Goal: Complete application form: Complete application form

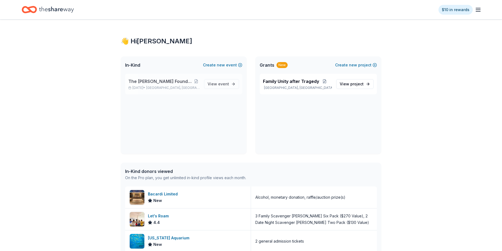
click at [161, 85] on span "The [PERSON_NAME] Foundation Legacy Ball" at bounding box center [160, 81] width 64 height 7
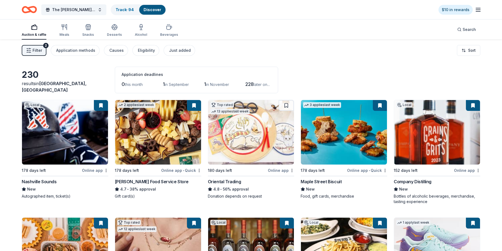
click at [41, 51] on span "Filter" at bounding box center [37, 50] width 9 height 7
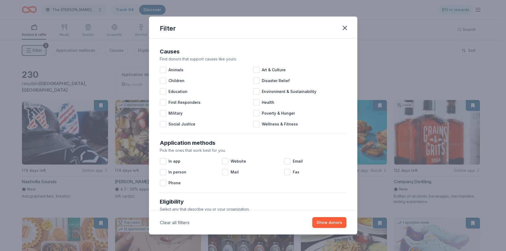
click at [176, 222] on button "Clear all filters" at bounding box center [175, 223] width 30 height 7
click at [347, 30] on icon "button" at bounding box center [345, 28] width 4 height 4
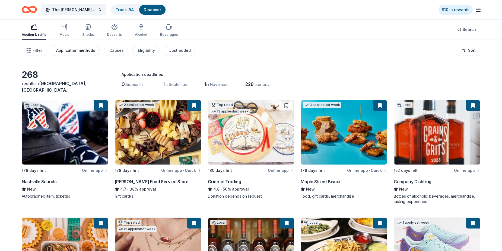
click at [75, 51] on div "Application methods" at bounding box center [75, 50] width 39 height 7
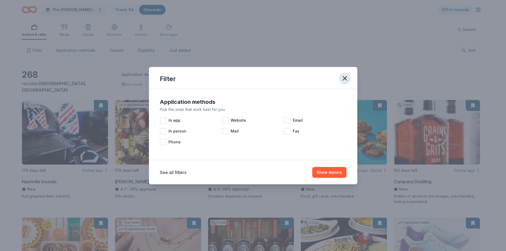
click at [347, 77] on icon "button" at bounding box center [345, 79] width 4 height 4
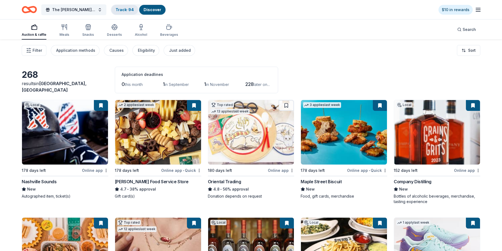
click at [126, 8] on link "Track · 94" at bounding box center [125, 9] width 18 height 5
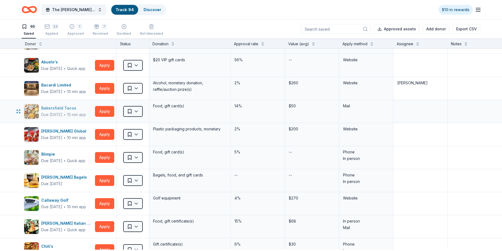
scroll to position [27, 0]
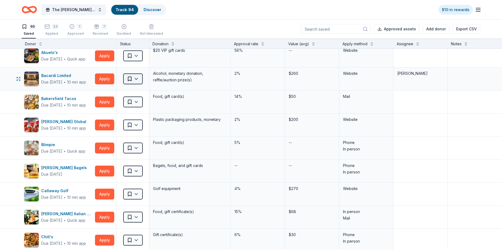
click at [135, 82] on html "The [PERSON_NAME] Foundation Legacy Ball Track · 94 Discover $10 in rewards 60 …" at bounding box center [251, 125] width 502 height 251
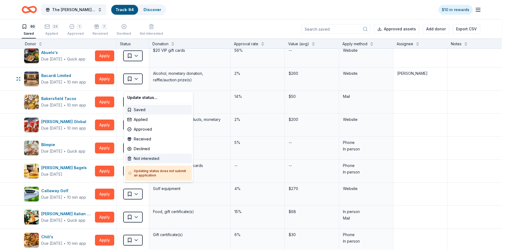
click at [153, 164] on div "Not interested" at bounding box center [158, 159] width 67 height 10
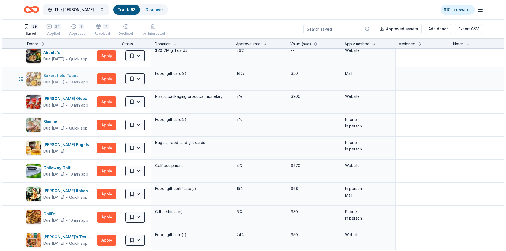
scroll to position [0, 0]
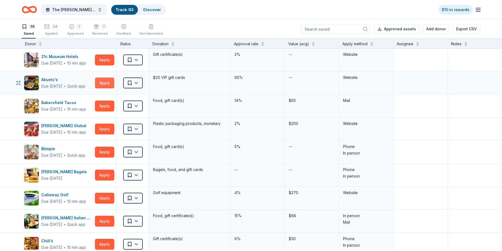
click at [106, 88] on button "Apply" at bounding box center [104, 83] width 19 height 11
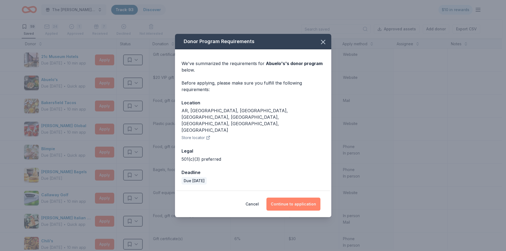
click at [284, 198] on button "Continue to application" at bounding box center [293, 204] width 54 height 13
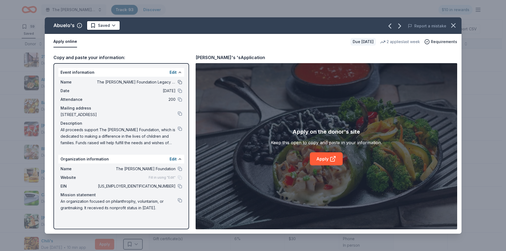
click at [178, 84] on button at bounding box center [180, 82] width 4 height 4
click at [178, 93] on button at bounding box center [180, 91] width 4 height 4
click at [178, 102] on button at bounding box center [180, 99] width 4 height 4
click at [178, 116] on button at bounding box center [180, 114] width 4 height 4
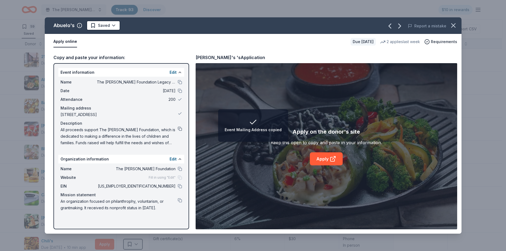
click at [178, 131] on button at bounding box center [180, 129] width 4 height 4
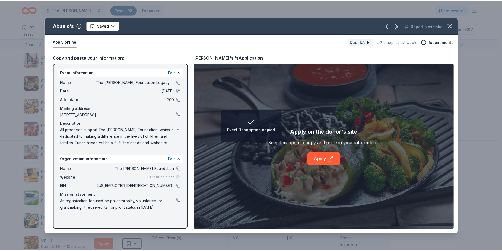
scroll to position [4, 0]
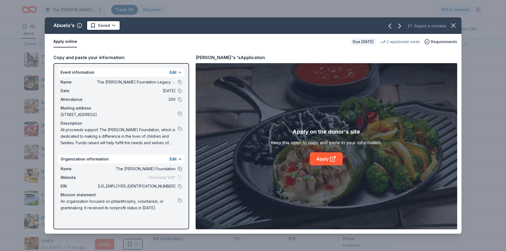
click at [178, 171] on button at bounding box center [180, 169] width 4 height 4
click at [178, 189] on button at bounding box center [180, 186] width 4 height 4
click at [178, 203] on button at bounding box center [180, 200] width 4 height 4
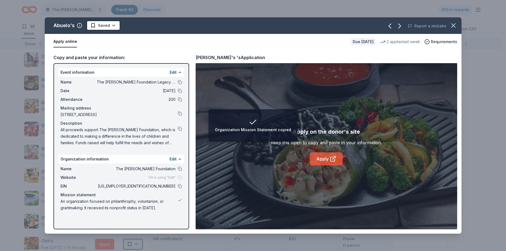
click at [322, 157] on link "Apply" at bounding box center [326, 159] width 33 height 13
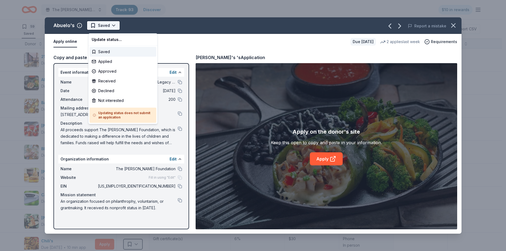
click at [115, 28] on html "The [PERSON_NAME] Foundation Legacy Ball Track · 93 Discover $10 in rewards 59 …" at bounding box center [253, 125] width 506 height 251
click at [115, 63] on div "Applied" at bounding box center [123, 62] width 67 height 10
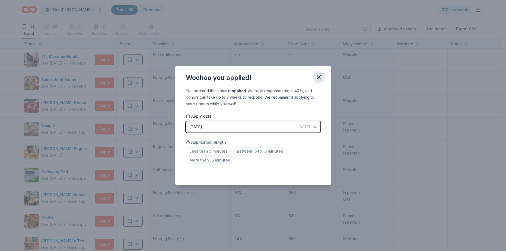
click at [322, 78] on icon "button" at bounding box center [319, 78] width 8 height 8
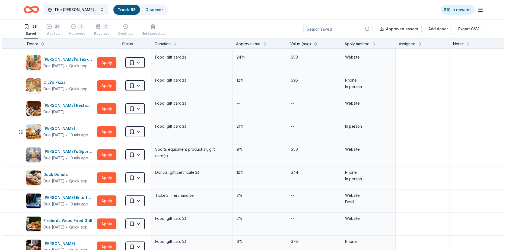
scroll to position [190, 0]
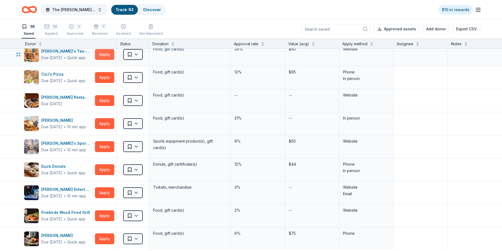
click at [106, 60] on button "Apply" at bounding box center [104, 54] width 19 height 11
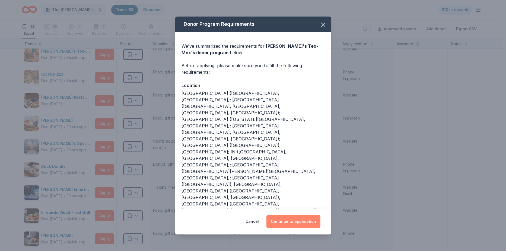
click at [300, 215] on button "Continue to application" at bounding box center [293, 221] width 54 height 13
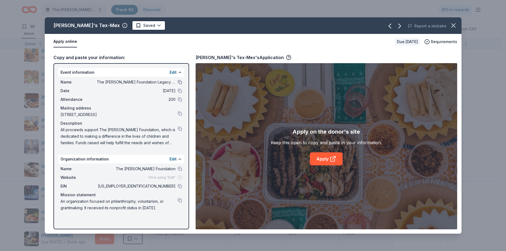
click at [178, 84] on button at bounding box center [180, 82] width 4 height 4
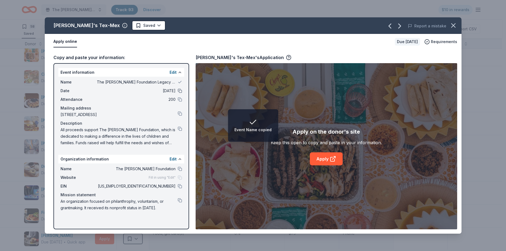
click at [178, 93] on button at bounding box center [180, 91] width 4 height 4
click at [178, 102] on button at bounding box center [180, 99] width 4 height 4
click at [178, 116] on button at bounding box center [180, 114] width 4 height 4
click at [178, 131] on button at bounding box center [180, 129] width 4 height 4
click at [178, 171] on button at bounding box center [180, 169] width 4 height 4
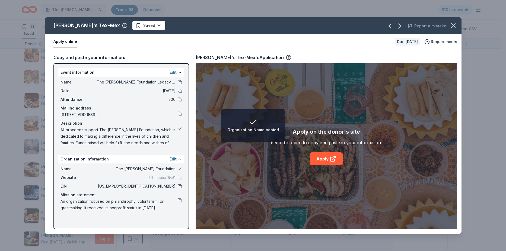
click at [178, 189] on button at bounding box center [180, 186] width 4 height 4
click at [178, 203] on button at bounding box center [180, 200] width 4 height 4
click at [326, 157] on link "Apply" at bounding box center [326, 159] width 33 height 13
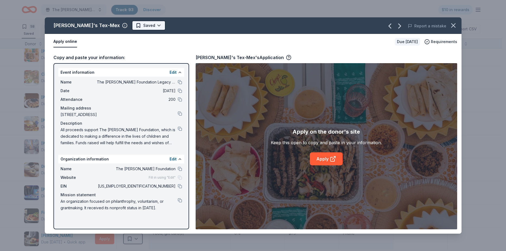
click at [134, 26] on html "The [PERSON_NAME] Foundation Legacy Ball Track · 93 Discover $10 in rewards 58 …" at bounding box center [253, 125] width 506 height 251
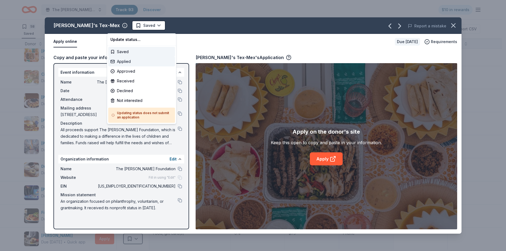
click at [129, 61] on div "Applied" at bounding box center [141, 62] width 67 height 10
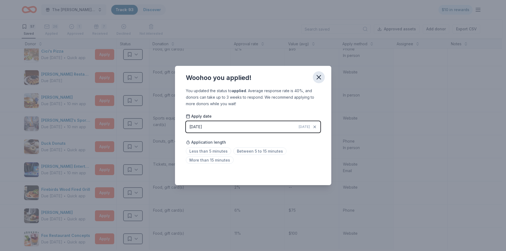
click at [321, 75] on icon "button" at bounding box center [319, 77] width 4 height 4
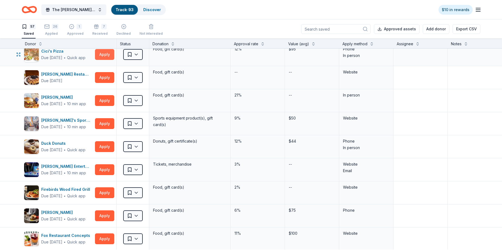
click at [101, 60] on button "Apply" at bounding box center [104, 54] width 19 height 11
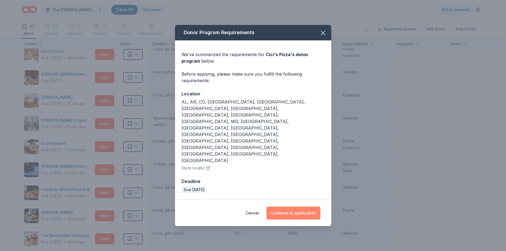
click at [290, 207] on button "Continue to application" at bounding box center [293, 213] width 54 height 13
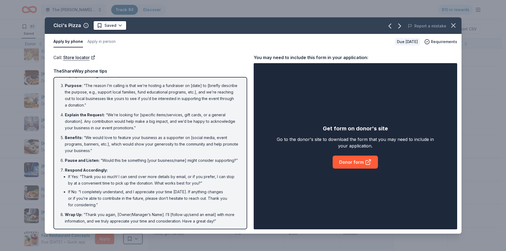
scroll to position [70, 0]
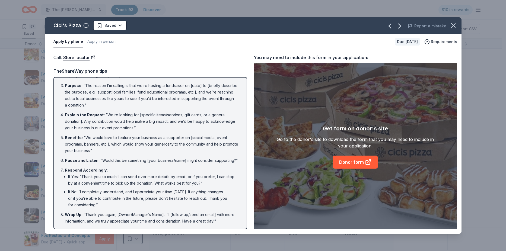
drag, startPoint x: 88, startPoint y: 220, endPoint x: 72, endPoint y: 204, distance: 22.6
click at [72, 212] on li "Wrap Up : “Thank you again, [Owner/Manager’s Name]. I’ll [follow up/send an ema…" at bounding box center [152, 218] width 174 height 13
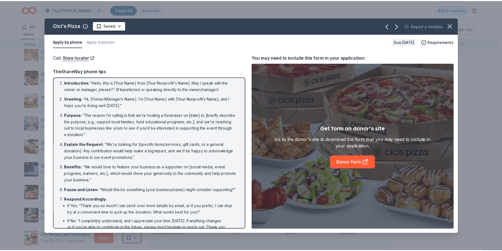
scroll to position [0, 0]
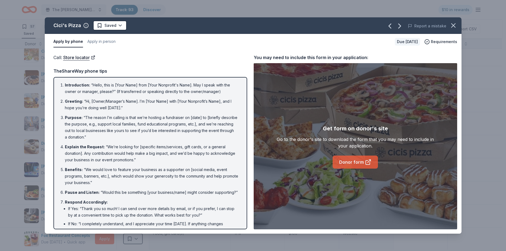
click at [352, 163] on link "Donor form" at bounding box center [355, 162] width 45 height 13
click at [452, 26] on icon "button" at bounding box center [454, 26] width 8 height 8
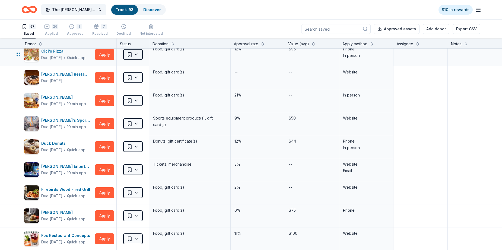
click at [139, 68] on html "The [PERSON_NAME] Foundation Legacy Ball Track · 93 Discover $10 in rewards 57 …" at bounding box center [251, 125] width 502 height 251
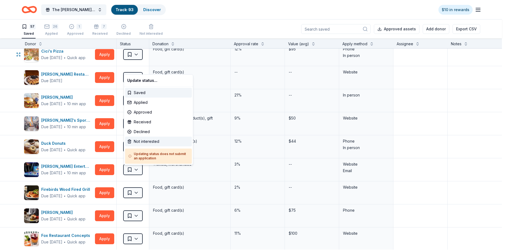
click at [142, 144] on div "Not interested" at bounding box center [158, 142] width 67 height 10
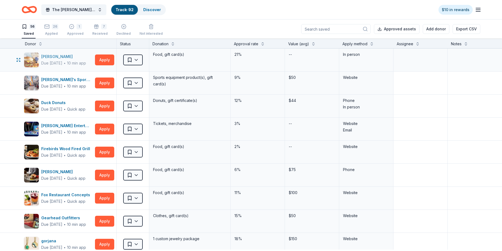
scroll to position [217, 0]
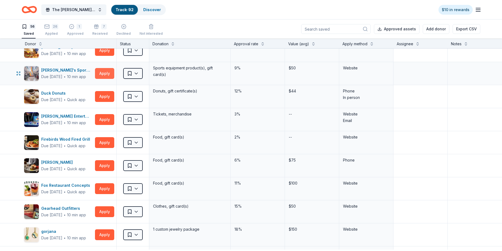
click at [108, 79] on button "Apply" at bounding box center [104, 73] width 19 height 11
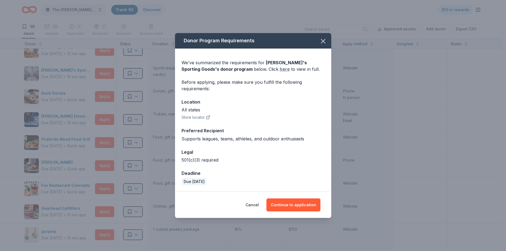
click at [280, 66] on link "here" at bounding box center [285, 69] width 10 height 7
click at [259, 210] on button "Cancel" at bounding box center [252, 205] width 13 height 13
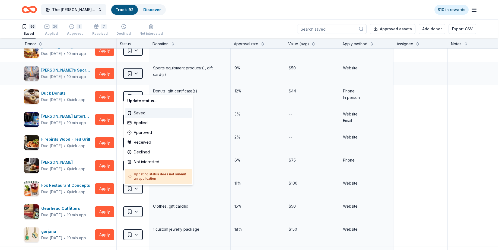
click at [138, 88] on html "The [PERSON_NAME] Foundation Legacy Ball Track · 92 Discover $10 in rewards 56 …" at bounding box center [251, 125] width 502 height 251
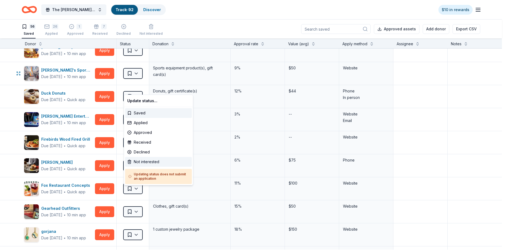
click at [153, 164] on div "Not interested" at bounding box center [158, 162] width 67 height 10
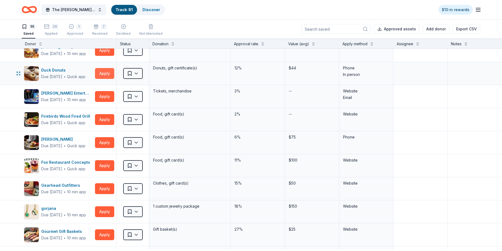
click at [106, 79] on button "Apply" at bounding box center [104, 73] width 19 height 11
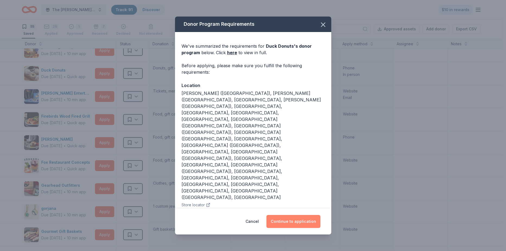
click at [299, 215] on button "Continue to application" at bounding box center [293, 221] width 54 height 13
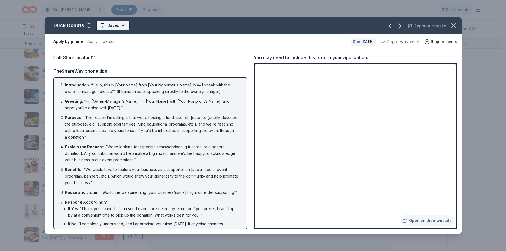
click at [121, 26] on html "The [PERSON_NAME] Foundation Legacy Ball Track · 91 Discover $10 in rewards 55 …" at bounding box center [253, 125] width 506 height 251
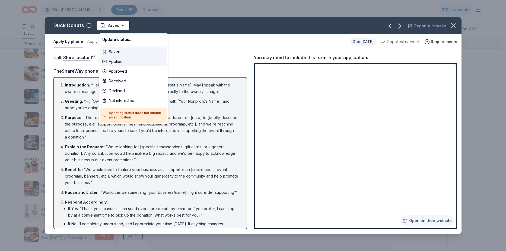
click at [120, 65] on div "Applied" at bounding box center [133, 62] width 67 height 10
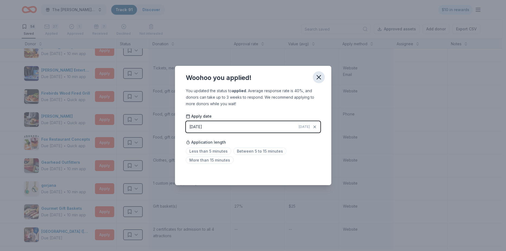
click at [323, 74] on icon "button" at bounding box center [319, 78] width 8 height 8
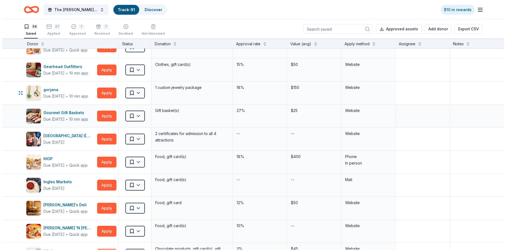
scroll to position [326, 0]
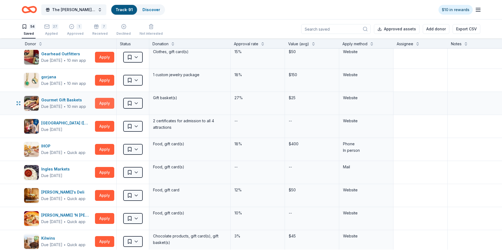
click at [105, 109] on button "Apply" at bounding box center [104, 103] width 19 height 11
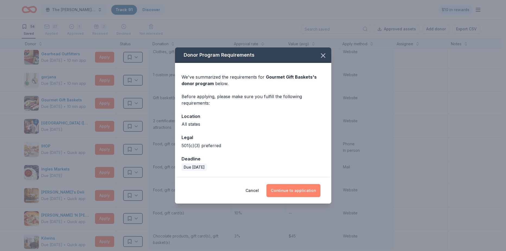
click at [300, 196] on button "Continue to application" at bounding box center [293, 190] width 54 height 13
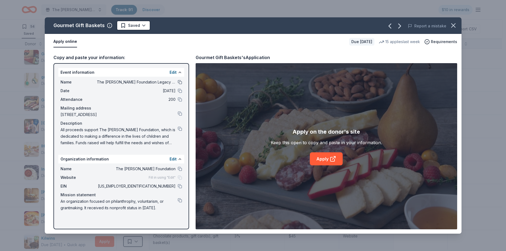
click at [178, 84] on button at bounding box center [180, 82] width 4 height 4
click at [178, 93] on button at bounding box center [180, 91] width 4 height 4
click at [178, 102] on button at bounding box center [180, 99] width 4 height 4
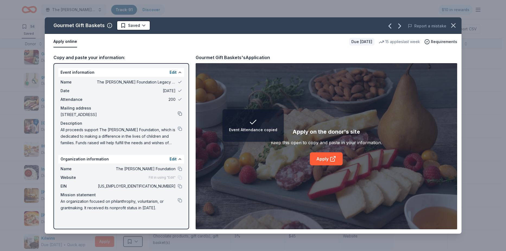
click at [178, 116] on button at bounding box center [180, 114] width 4 height 4
click at [178, 131] on button at bounding box center [180, 129] width 4 height 4
click at [178, 171] on button at bounding box center [180, 169] width 4 height 4
click at [178, 189] on button at bounding box center [180, 186] width 4 height 4
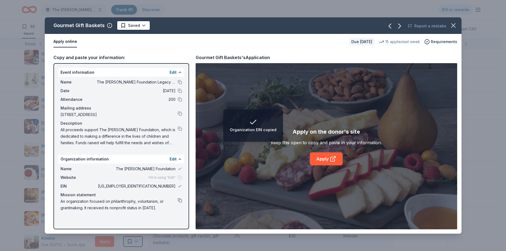
click at [178, 203] on button at bounding box center [180, 200] width 4 height 4
click at [320, 164] on link "Apply" at bounding box center [326, 159] width 33 height 13
